Goal: Navigation & Orientation: Find specific page/section

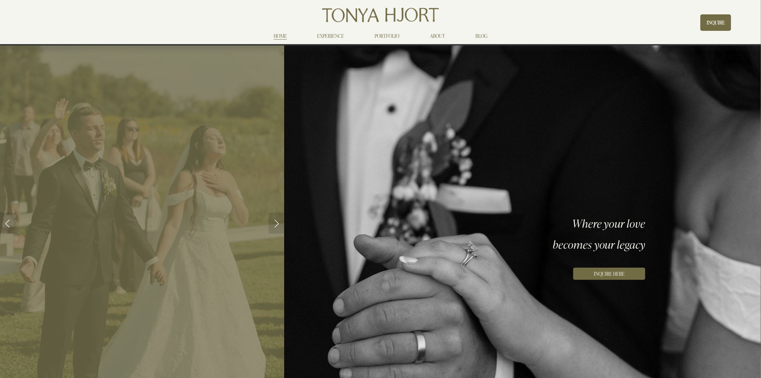
click at [436, 36] on link "ABOUT" at bounding box center [437, 36] width 15 height 8
